Goal: Information Seeking & Learning: Learn about a topic

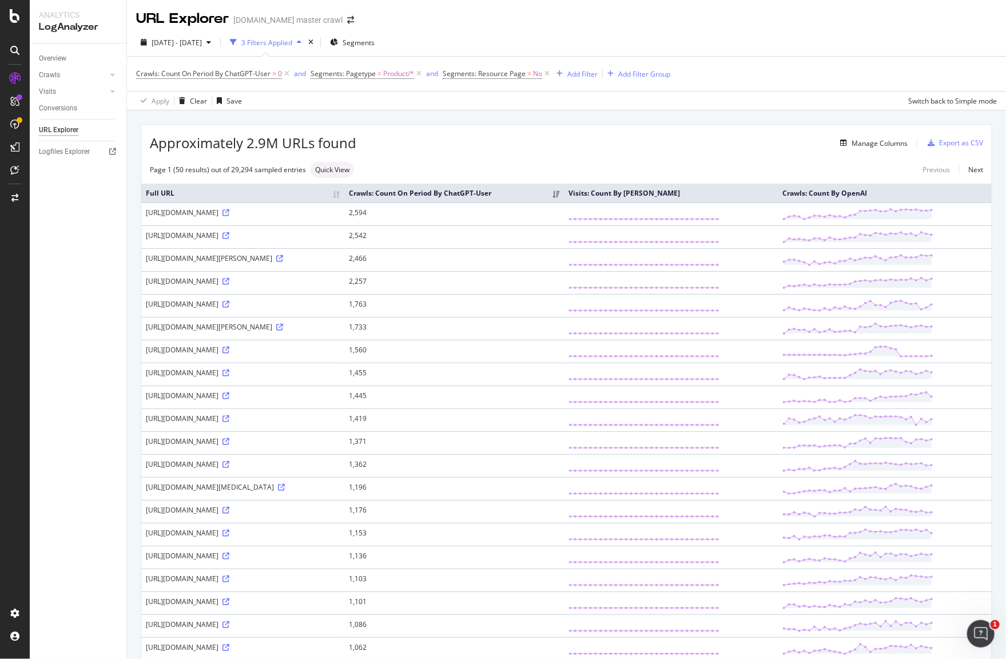
click at [780, 87] on div "Crawls: Count On Period By ChatGPT-User > 0 and Segments: Pagetype = Product/* …" at bounding box center [566, 74] width 861 height 34
click at [579, 73] on div "Add Filter" at bounding box center [582, 74] width 30 height 10
click at [569, 151] on span "URLs (Logs)" at bounding box center [586, 154] width 37 height 10
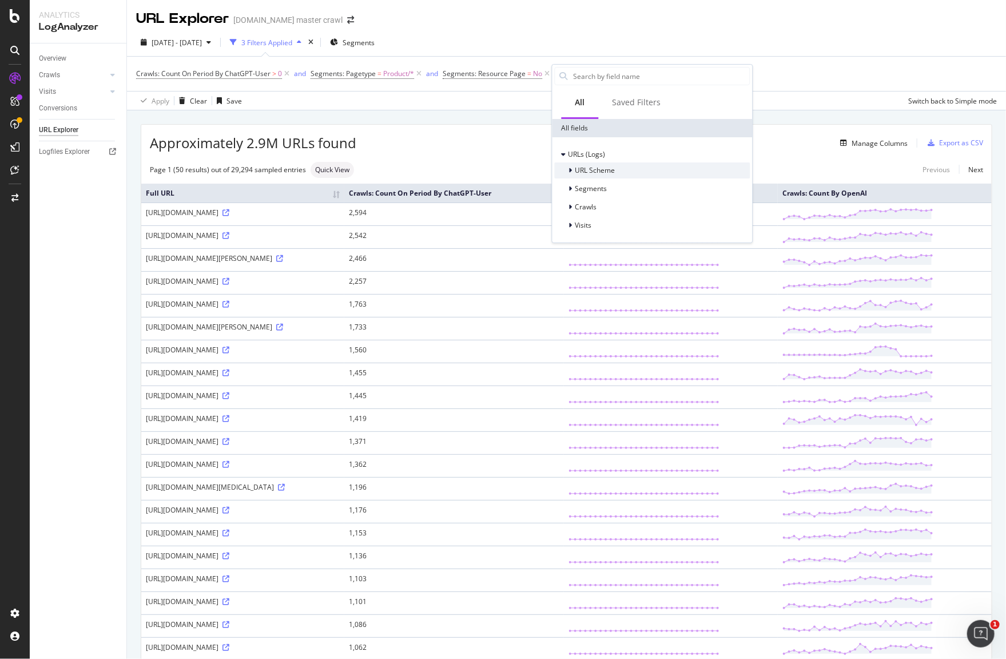
click at [566, 172] on div "URL Scheme" at bounding box center [585, 170] width 61 height 11
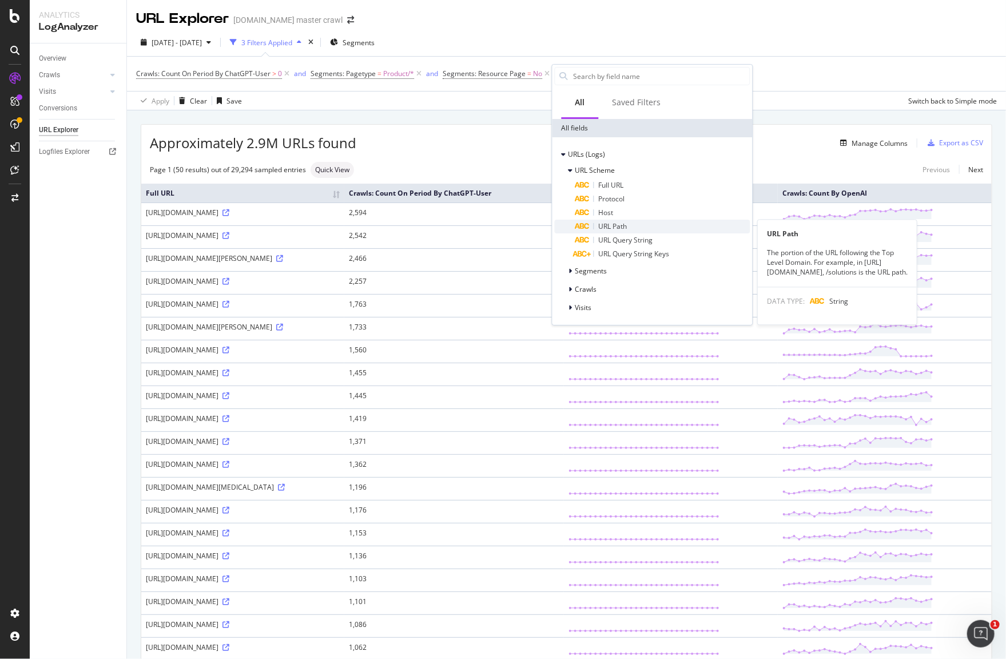
click at [636, 226] on div "URL Path" at bounding box center [662, 227] width 175 height 14
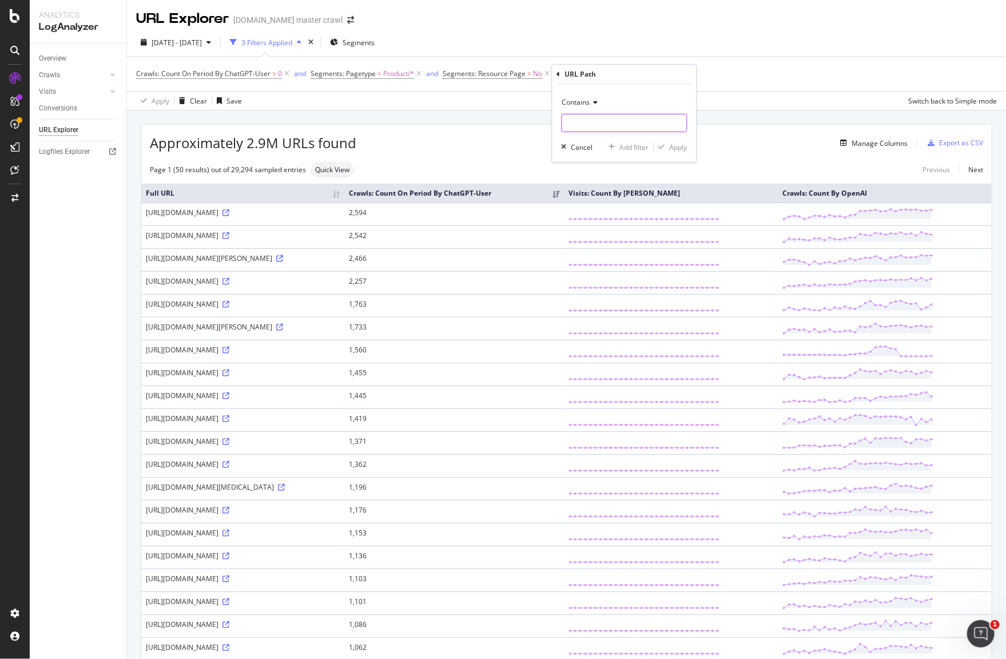
click at [605, 130] on input "text" at bounding box center [624, 123] width 125 height 18
type input "home"
click at [594, 99] on icon at bounding box center [594, 102] width 8 height 7
click at [588, 102] on span "Contains" at bounding box center [576, 102] width 28 height 10
click at [610, 122] on input "home" at bounding box center [616, 123] width 108 height 18
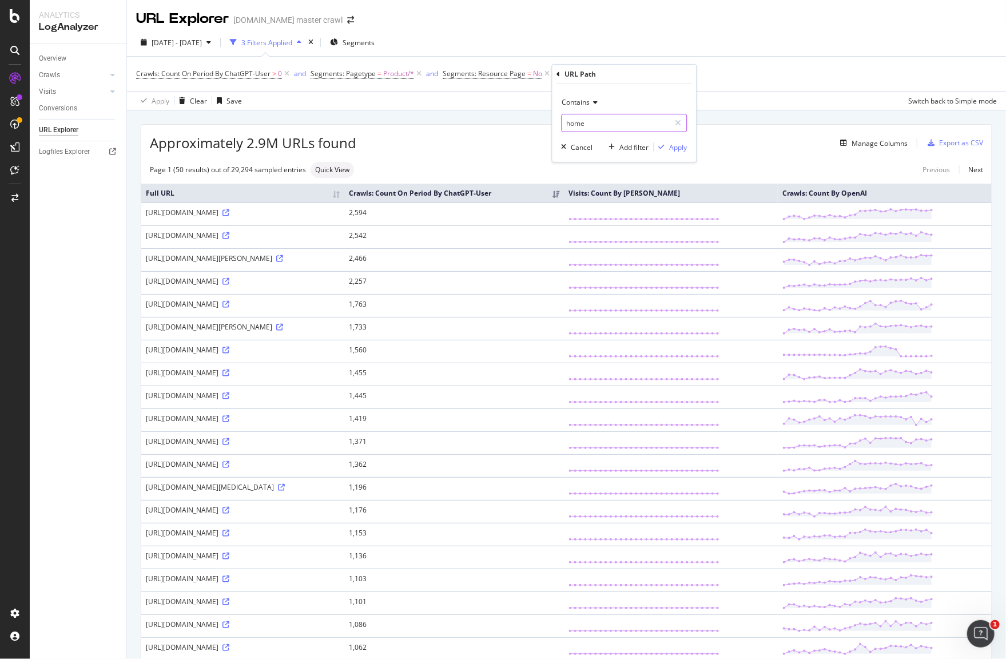
click at [625, 126] on input "home" at bounding box center [616, 123] width 108 height 18
drag, startPoint x: 620, startPoint y: 128, endPoint x: 607, endPoint y: 126, distance: 13.3
click at [620, 128] on input "home" at bounding box center [616, 123] width 108 height 18
click at [592, 106] on div "Contains" at bounding box center [624, 102] width 126 height 18
click at [748, 65] on div "Crawls: Count On Period By ChatGPT-User > 0 and Segments: Pagetype = Product/* …" at bounding box center [566, 74] width 861 height 34
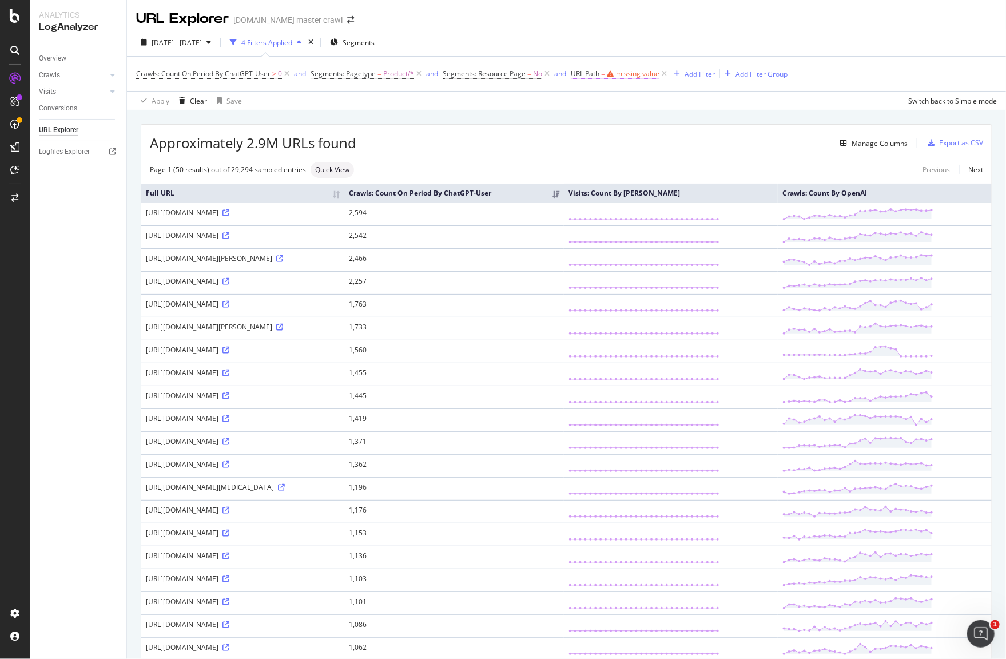
click at [626, 75] on div "missing value" at bounding box center [637, 74] width 43 height 10
click at [611, 102] on icon at bounding box center [613, 100] width 8 height 7
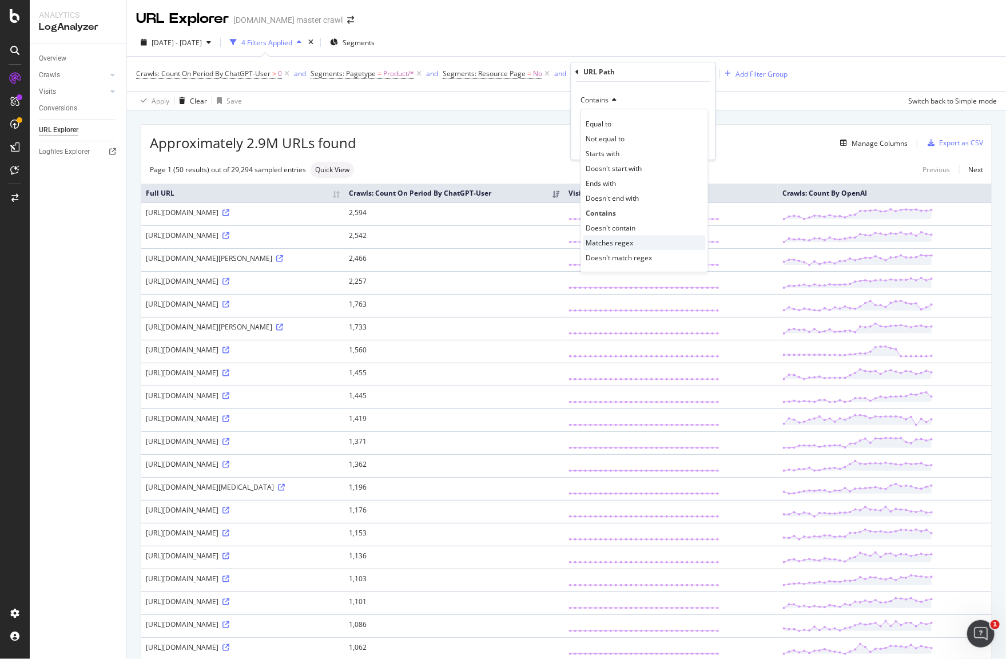
click at [615, 247] on div "Matches regex" at bounding box center [644, 242] width 122 height 15
click at [607, 118] on input "text" at bounding box center [643, 120] width 125 height 18
paste input "\b(home|decor)\b"
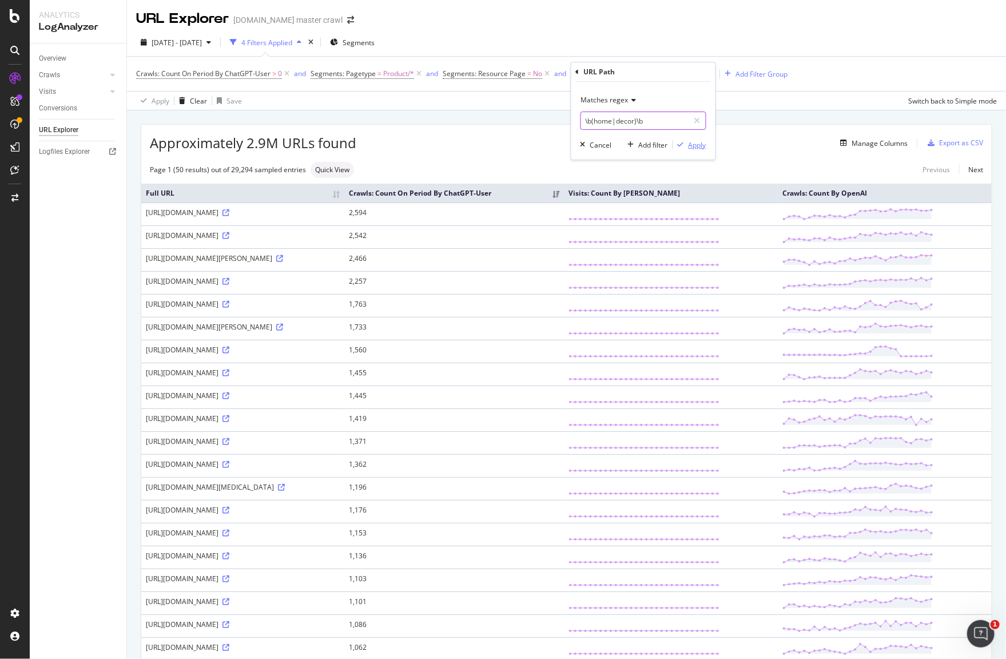
type input "\b(home|decor)\b"
click at [695, 144] on div "Apply" at bounding box center [697, 145] width 18 height 10
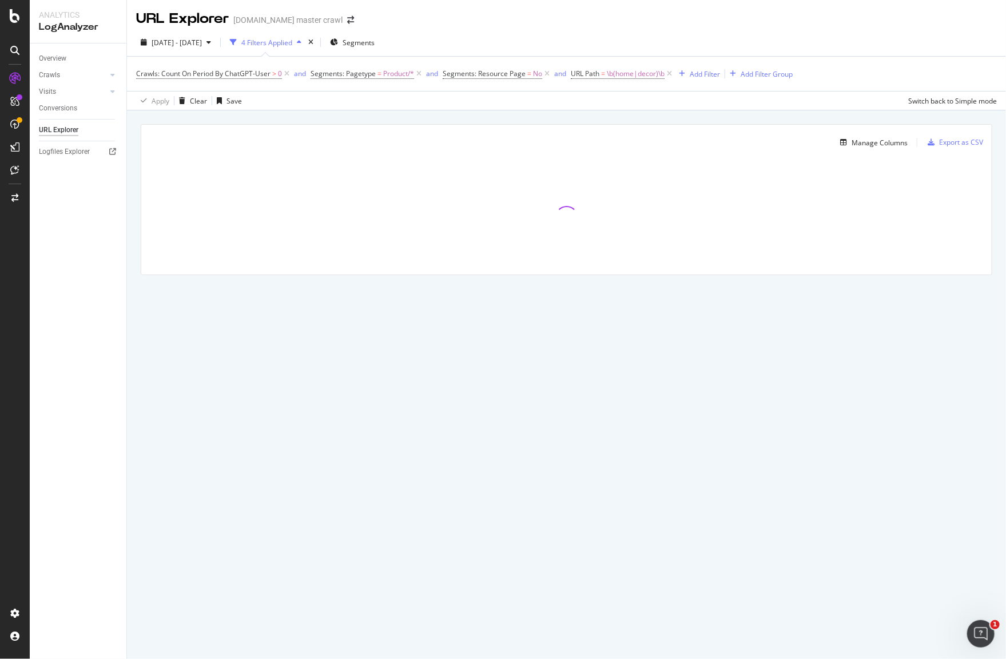
click at [858, 33] on div "[DATE] - [DATE] 4 Filters Applied Segments" at bounding box center [566, 44] width 879 height 23
click at [792, 34] on div "[DATE] - [DATE] 4 Filters Applied Segments" at bounding box center [566, 44] width 879 height 23
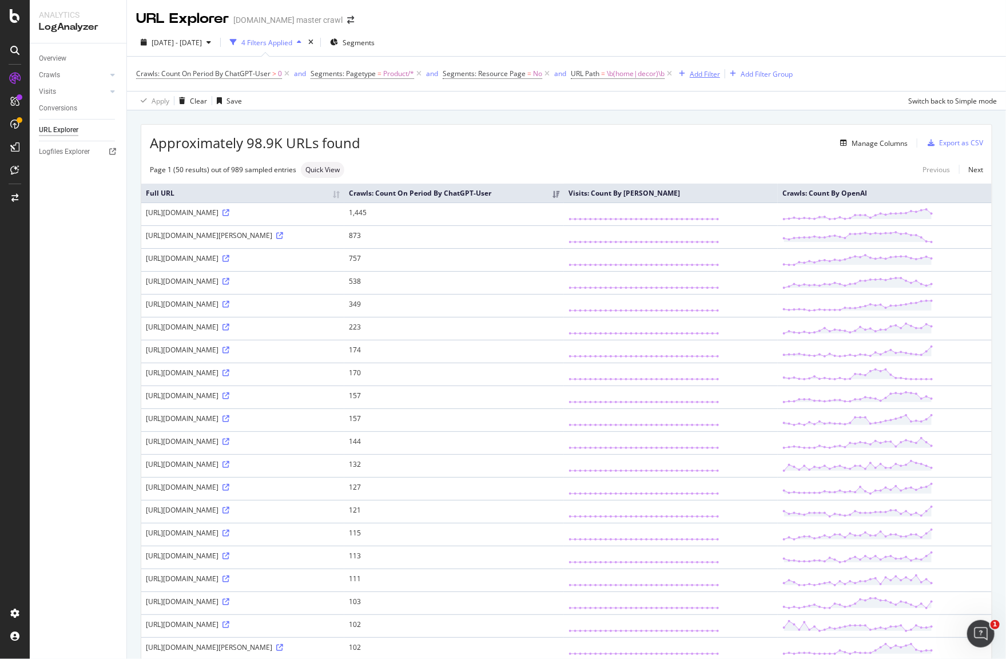
click at [700, 77] on div "Add Filter" at bounding box center [705, 74] width 30 height 10
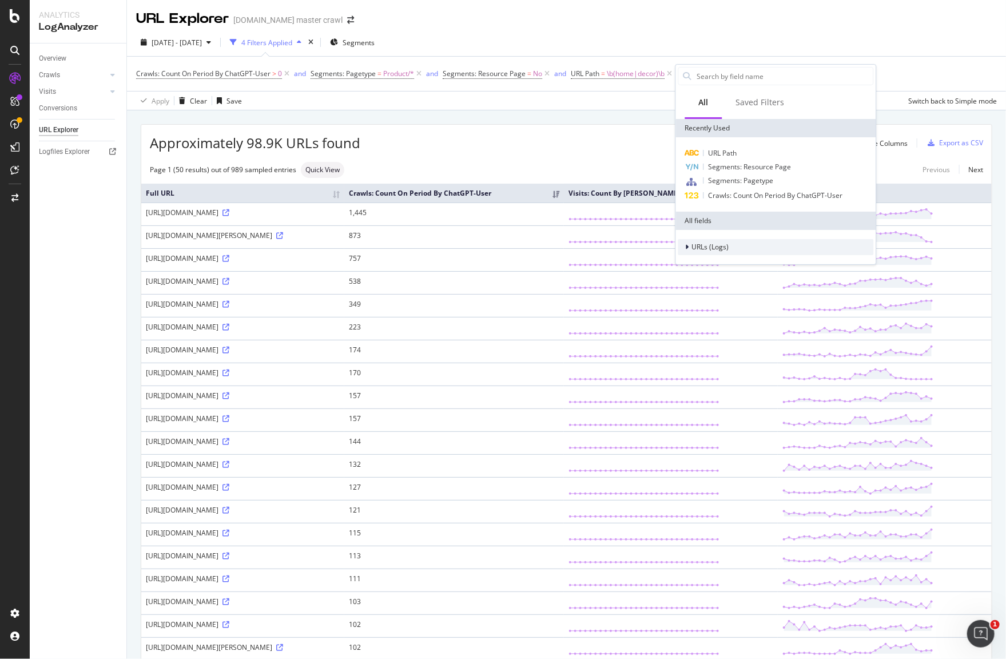
click at [696, 244] on span "URLs (Logs)" at bounding box center [710, 247] width 37 height 10
click at [710, 288] on div "Segments" at bounding box center [776, 281] width 196 height 16
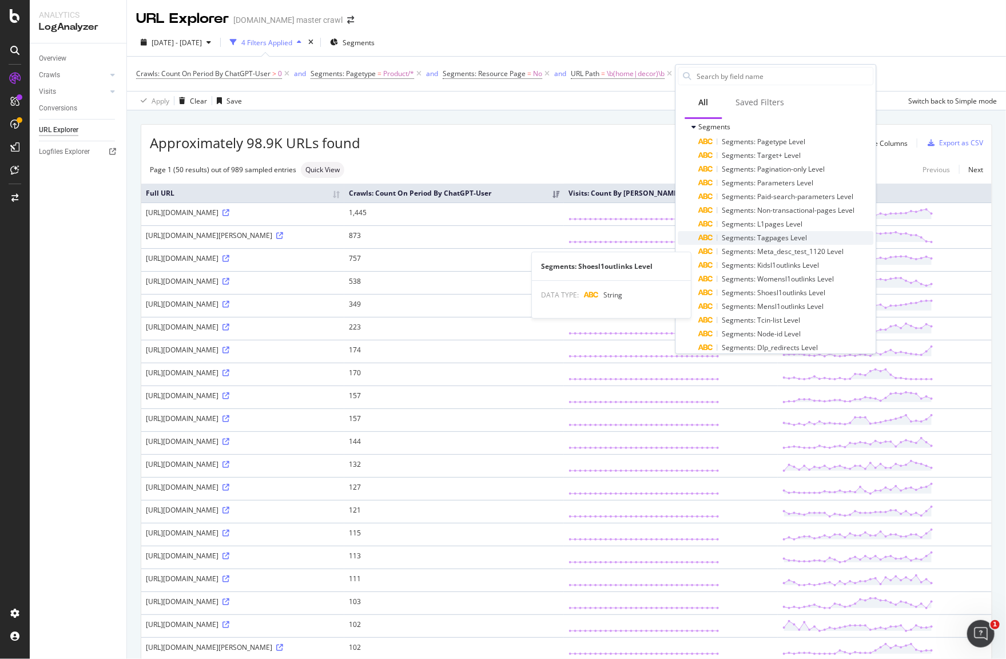
scroll to position [121, 0]
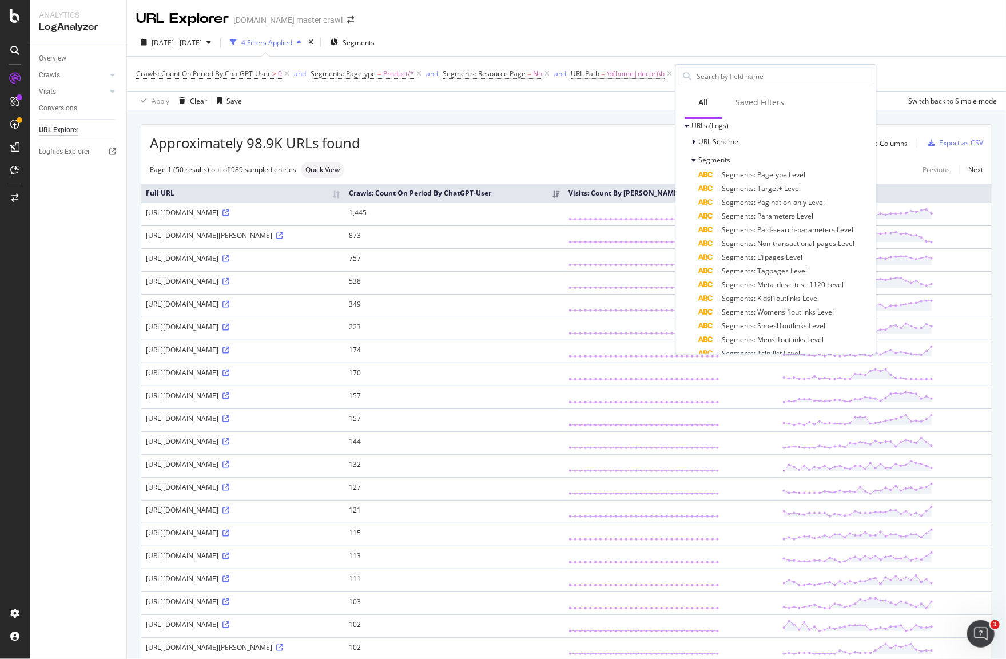
click at [618, 128] on div "Approximately 98.9K URLs found Manage Columns Export as CSV" at bounding box center [566, 139] width 850 height 28
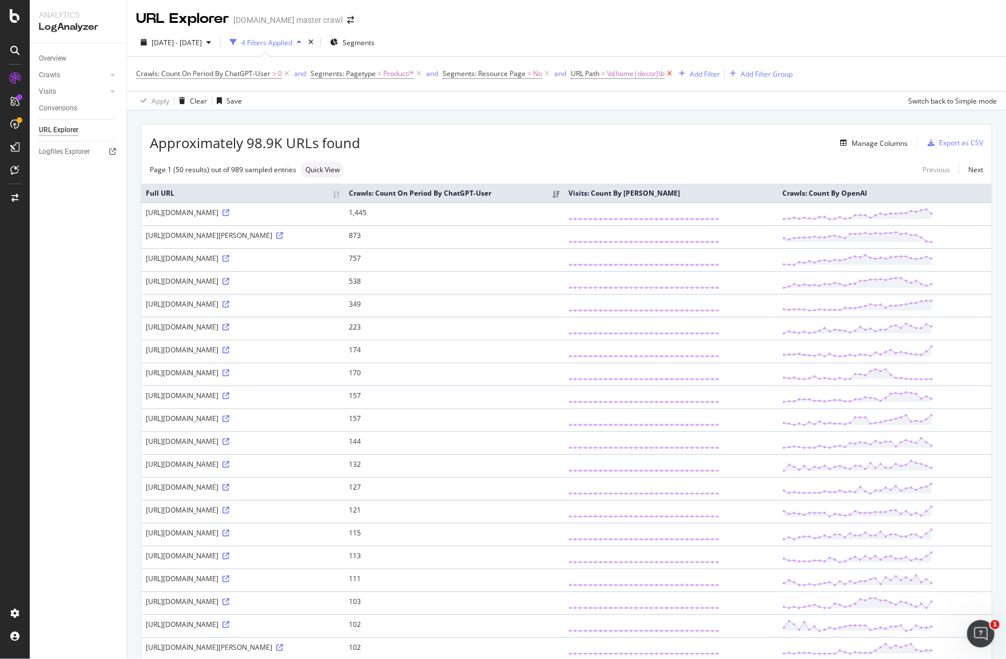
click at [672, 74] on icon at bounding box center [669, 73] width 10 height 11
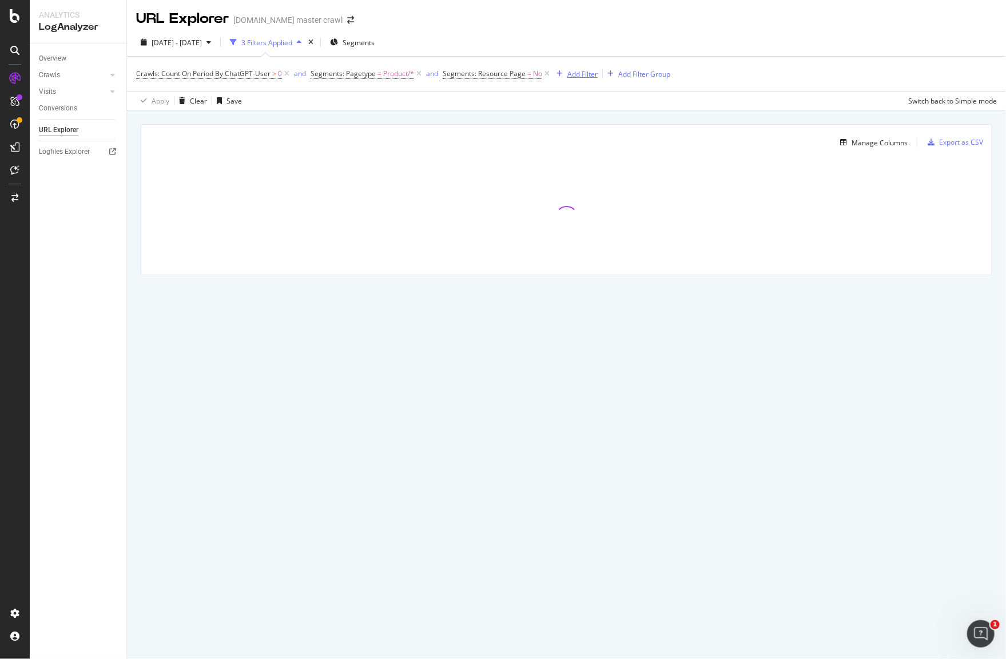
click at [581, 71] on div "Add Filter" at bounding box center [582, 74] width 30 height 10
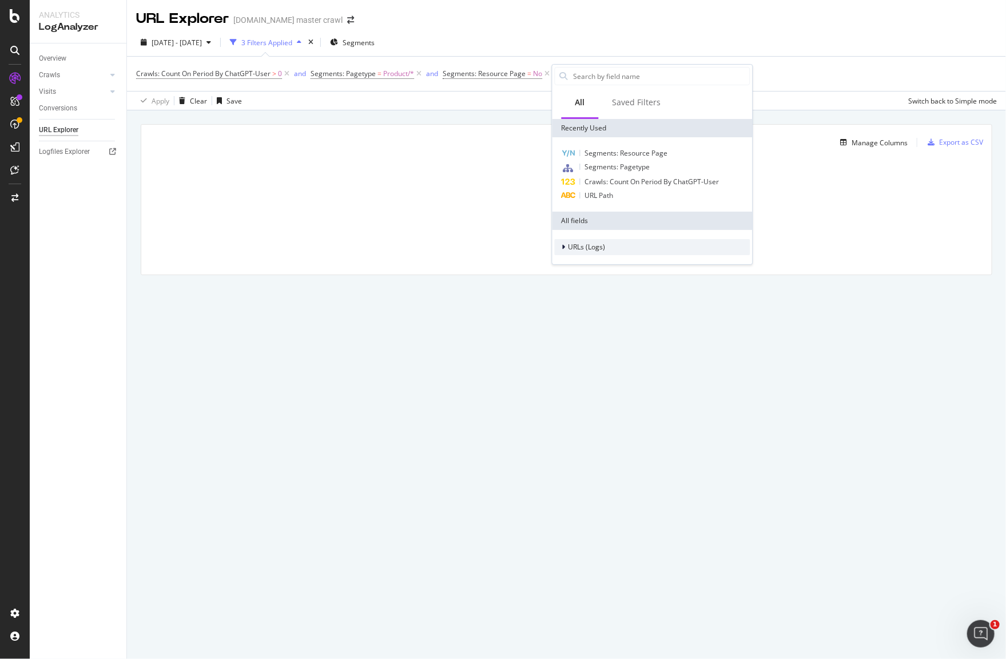
click at [603, 243] on span "URLs (Logs)" at bounding box center [586, 247] width 37 height 10
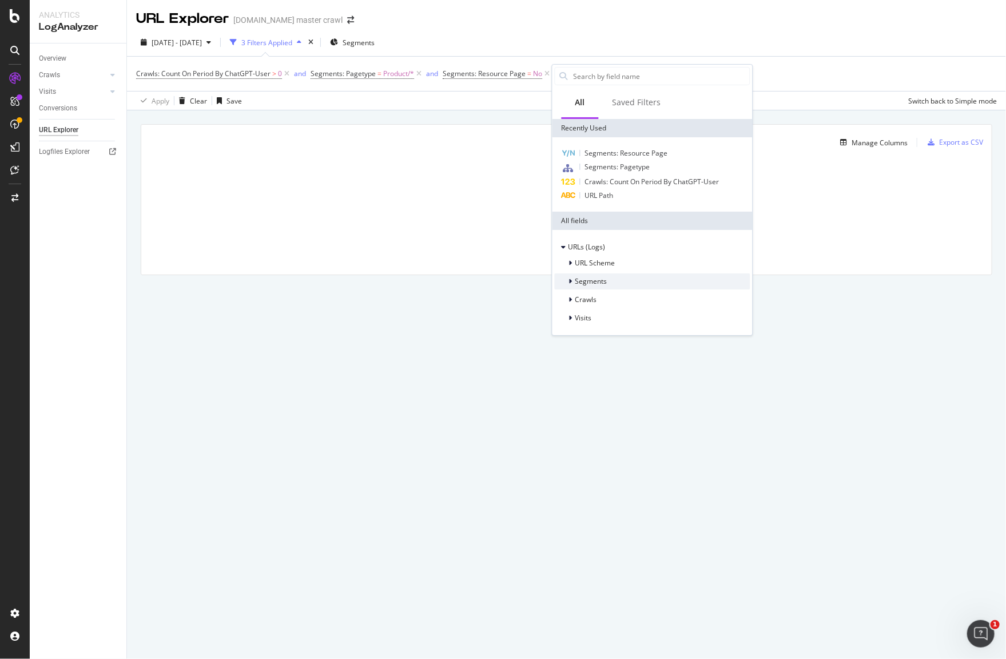
click at [602, 282] on span "Segments" at bounding box center [591, 281] width 32 height 10
click at [602, 280] on span "Segments" at bounding box center [591, 281] width 32 height 10
click at [597, 297] on div "Crawls" at bounding box center [653, 300] width 196 height 16
click at [597, 296] on div "Crawls" at bounding box center [653, 300] width 196 height 16
click at [600, 284] on span "Segments" at bounding box center [591, 281] width 32 height 10
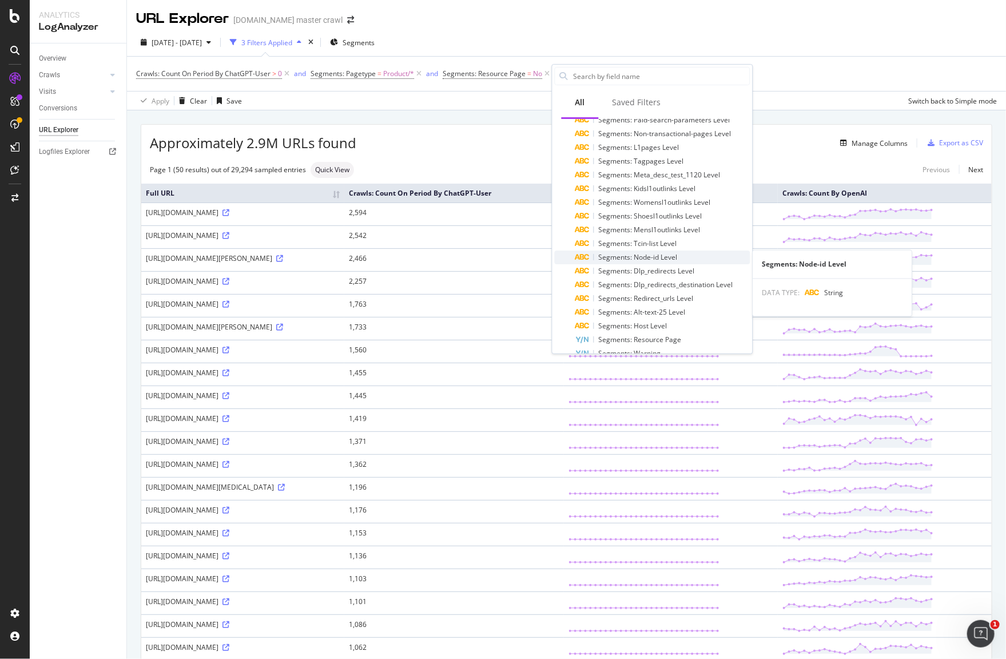
scroll to position [227, 0]
click at [687, 262] on div "Segments: Node-id Level" at bounding box center [662, 261] width 175 height 14
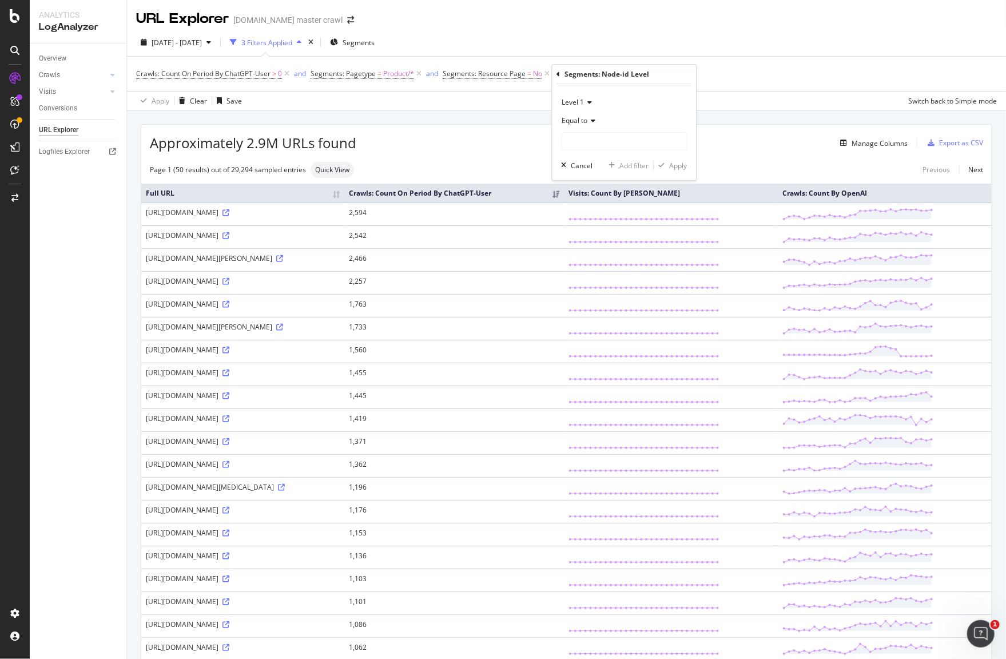
click at [597, 118] on div "Equal to" at bounding box center [624, 120] width 126 height 18
click at [623, 117] on div "Equal to" at bounding box center [624, 120] width 126 height 18
click at [577, 106] on span "Level 1" at bounding box center [573, 102] width 22 height 10
click at [636, 106] on div "Level 1" at bounding box center [624, 102] width 126 height 18
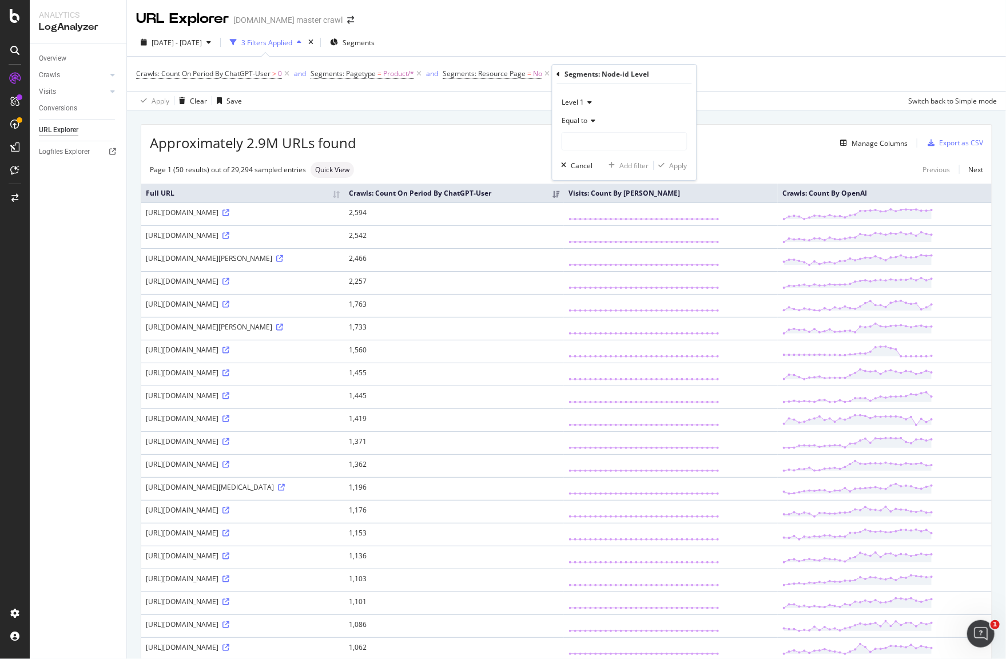
click at [571, 124] on span "Equal to" at bounding box center [575, 120] width 26 height 10
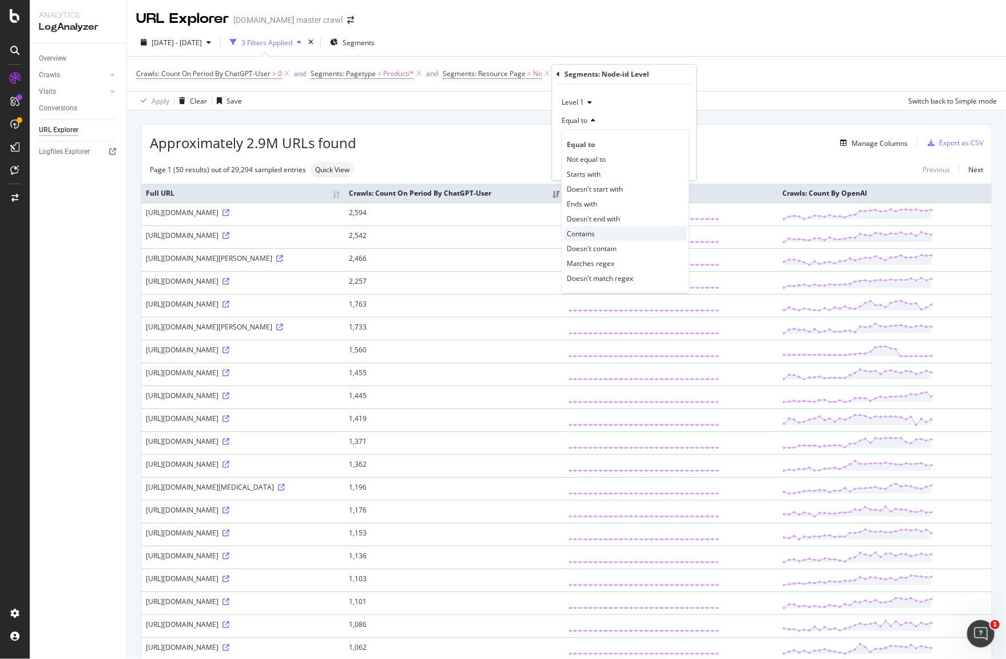
click at [598, 230] on div "Contains" at bounding box center [625, 233] width 122 height 15
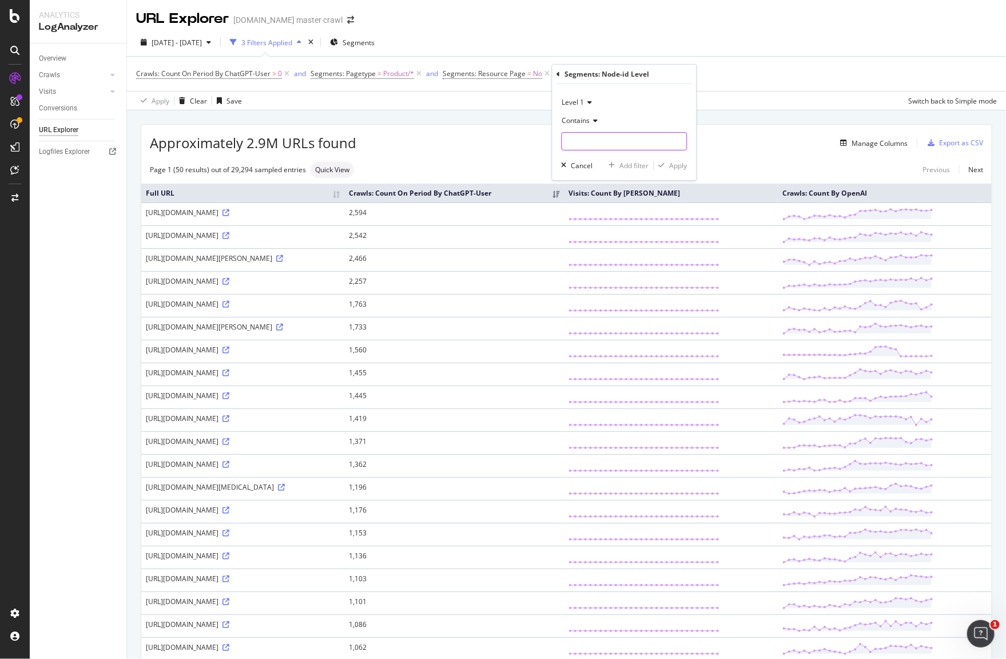
click at [597, 139] on input "text" at bounding box center [624, 141] width 125 height 18
paste input "5xtvd"
type input "5xtvd"
click at [670, 165] on div "Apply" at bounding box center [679, 166] width 18 height 10
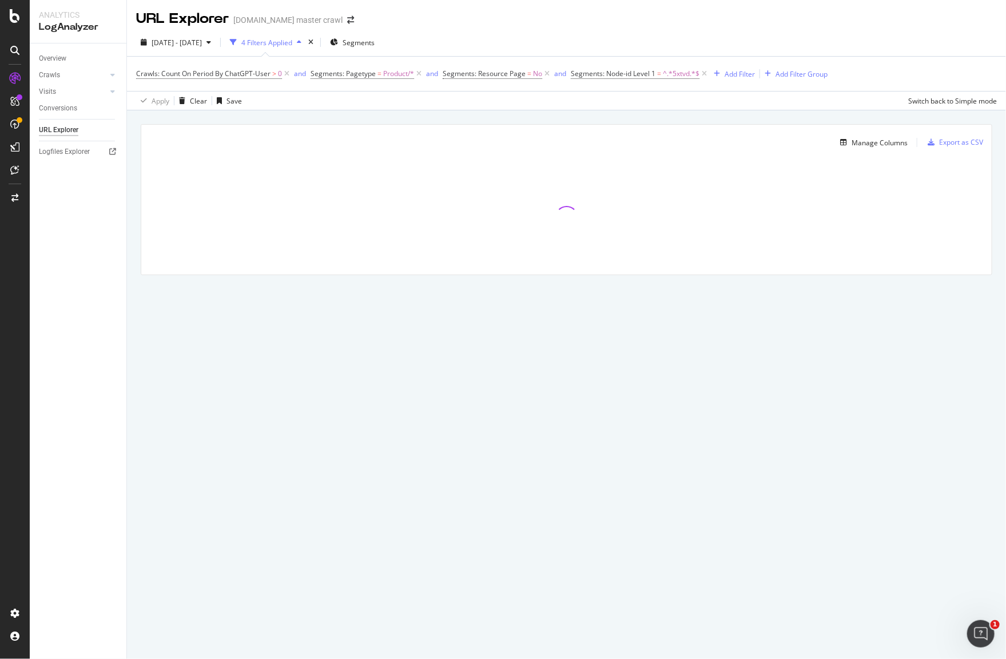
click at [711, 47] on div "[DATE] - [DATE] 4 Filters Applied Segments" at bounding box center [566, 44] width 879 height 23
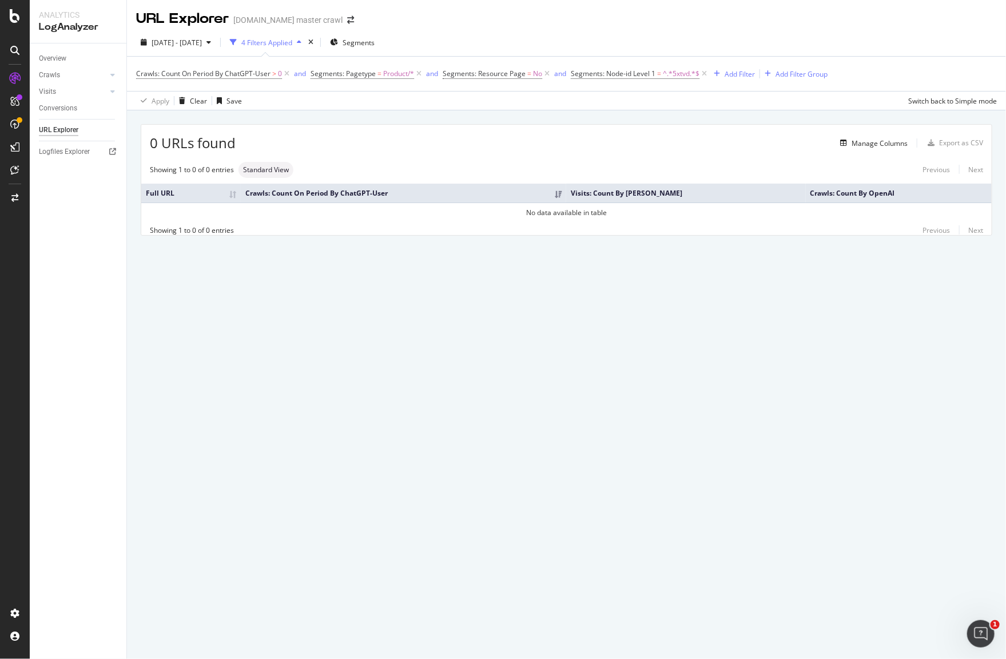
click at [468, 346] on div "URL Explorer [DOMAIN_NAME] master crawl [DATE] - [DATE] 4 Filters Applied Segme…" at bounding box center [566, 329] width 879 height 659
click at [659, 72] on span "=" at bounding box center [659, 74] width 4 height 10
click at [627, 142] on input "5xtvd" at bounding box center [635, 139] width 108 height 18
type input "home"
click at [701, 161] on div "Apply" at bounding box center [697, 163] width 18 height 10
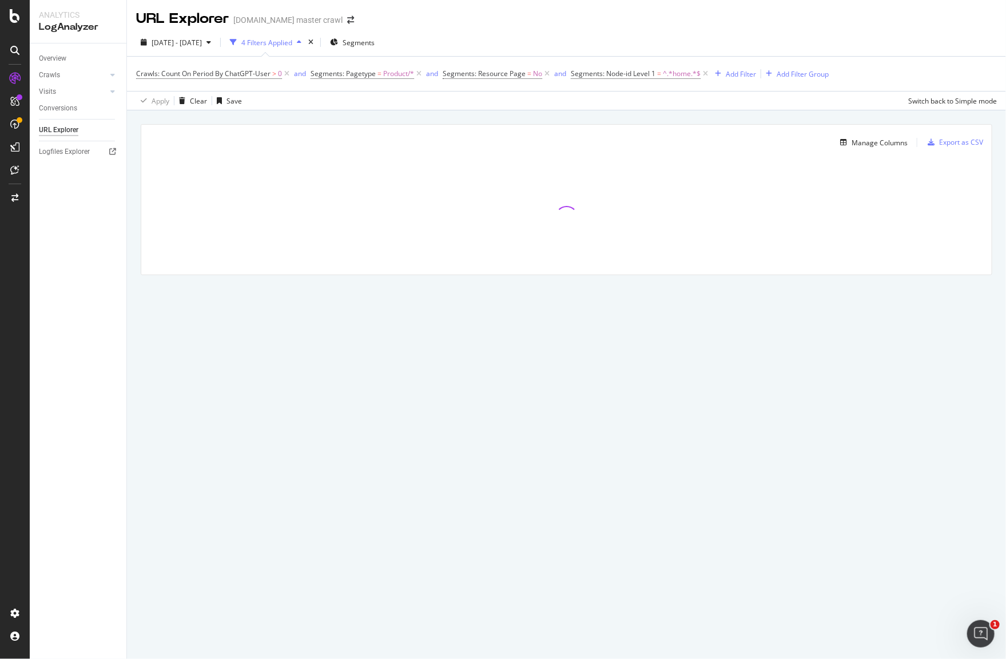
click at [712, 314] on div "URL Explorer [DOMAIN_NAME] master crawl [DATE] - [DATE] 4 Filters Applied Segme…" at bounding box center [566, 329] width 879 height 659
click at [216, 421] on div "URL Explorer [DOMAIN_NAME] master crawl [DATE] - [DATE] 4 Filters Applied Segme…" at bounding box center [566, 329] width 879 height 659
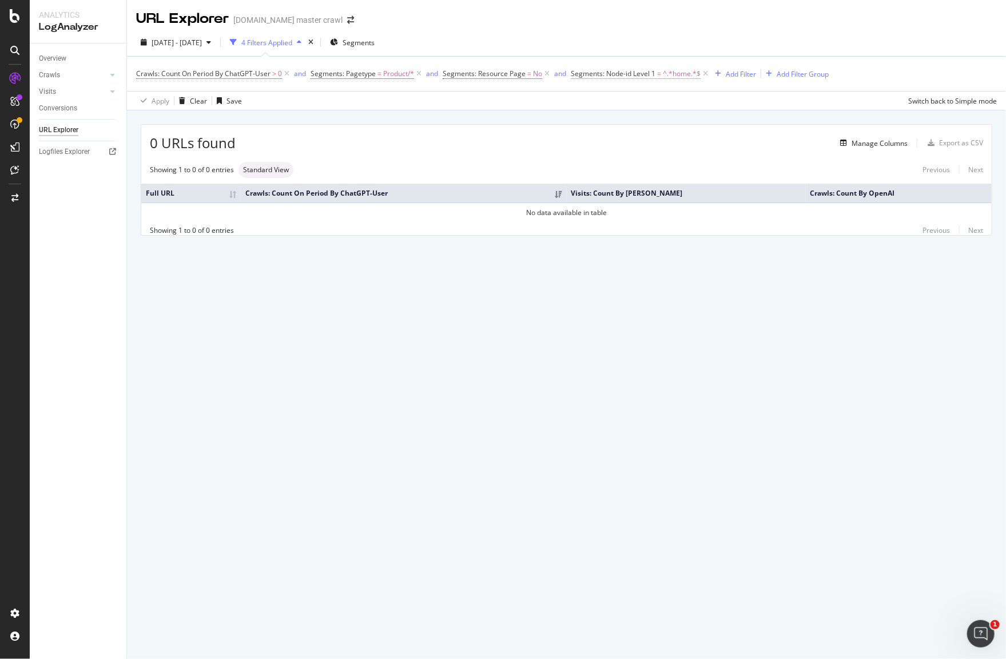
click at [681, 75] on span "^.*home.*$" at bounding box center [682, 74] width 38 height 16
click at [588, 164] on div "button" at bounding box center [583, 163] width 14 height 7
click at [706, 74] on icon at bounding box center [705, 73] width 10 height 11
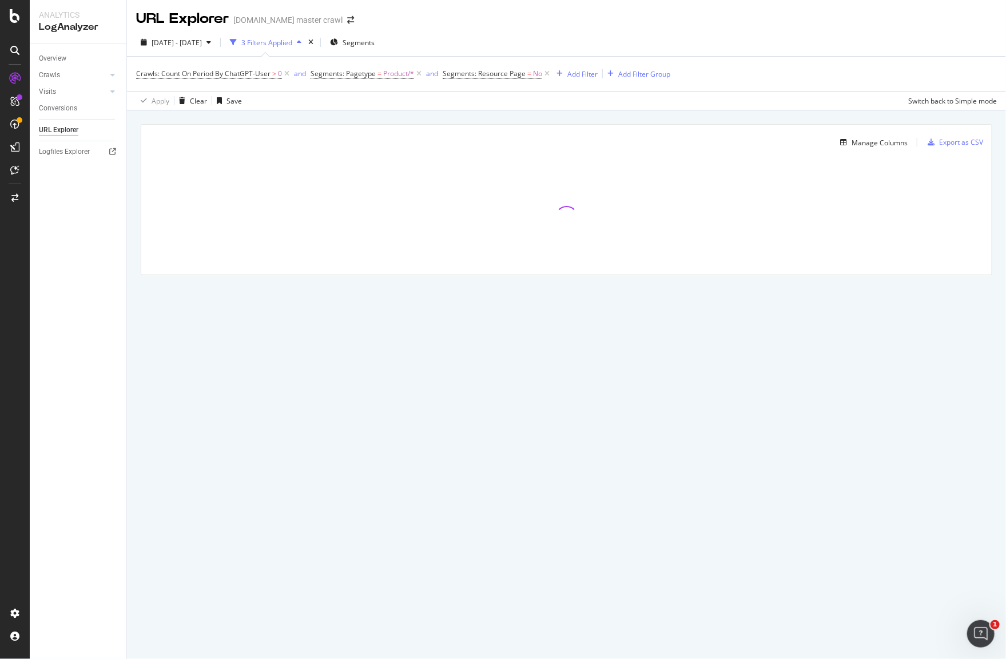
click at [691, 41] on div "[DATE] - [DATE] 3 Filters Applied Segments" at bounding box center [566, 44] width 879 height 23
